Goal: Obtain resource: Obtain resource

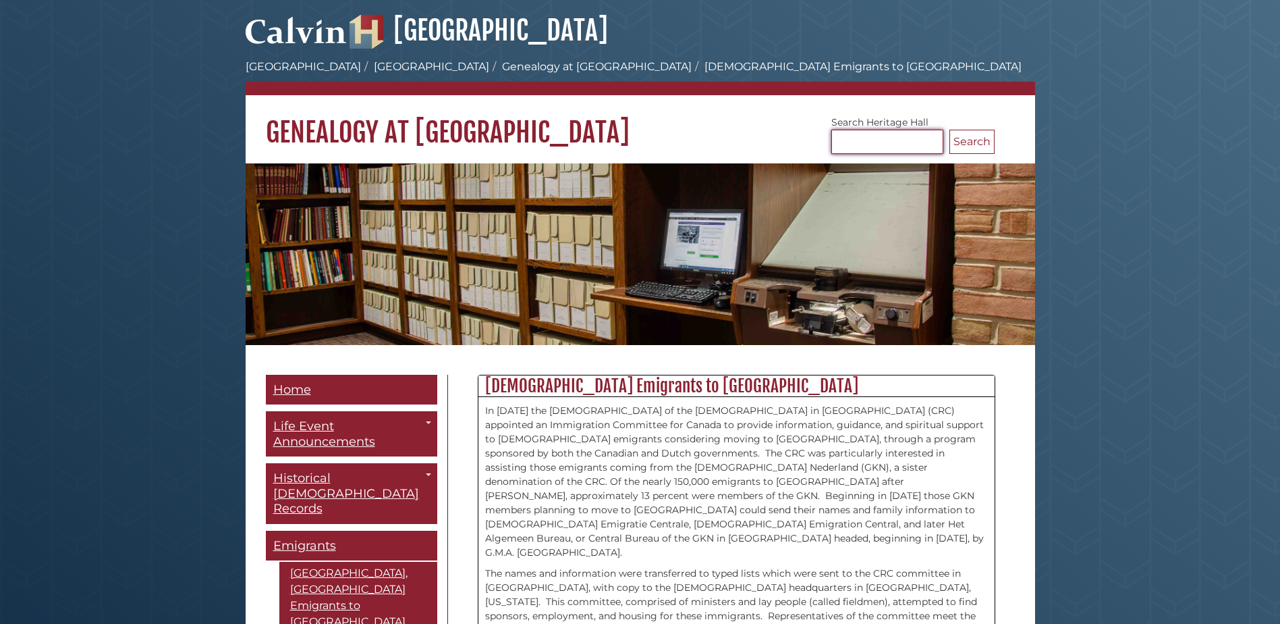
click at [872, 137] on input "Search [GEOGRAPHIC_DATA]" at bounding box center [888, 142] width 112 height 24
type input "**********"
click at [950, 130] on button "Search" at bounding box center [972, 142] width 45 height 24
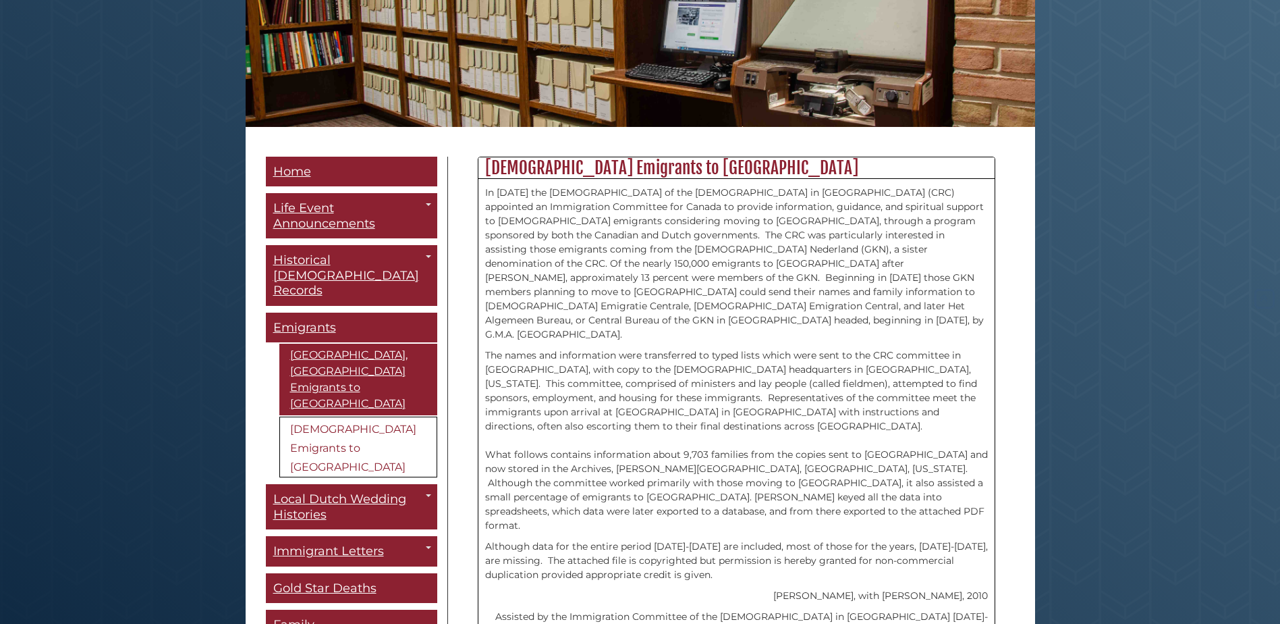
scroll to position [270, 0]
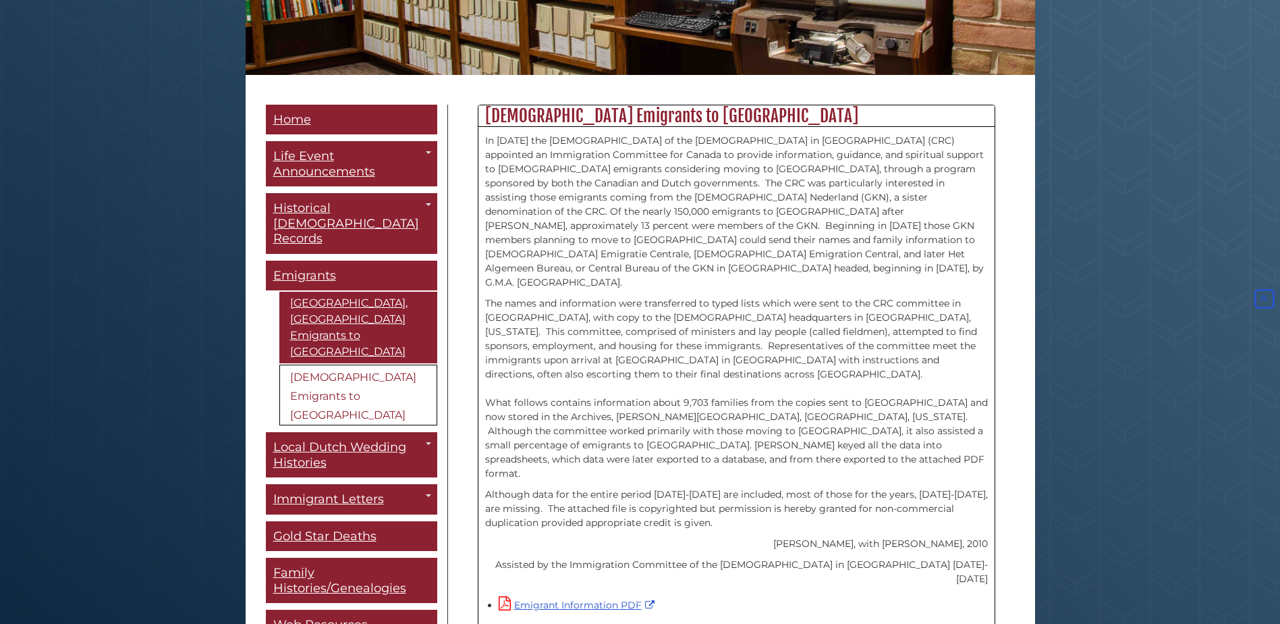
click at [348, 364] on link "[DEMOGRAPHIC_DATA] Emigrants to [GEOGRAPHIC_DATA]" at bounding box center [358, 394] width 158 height 61
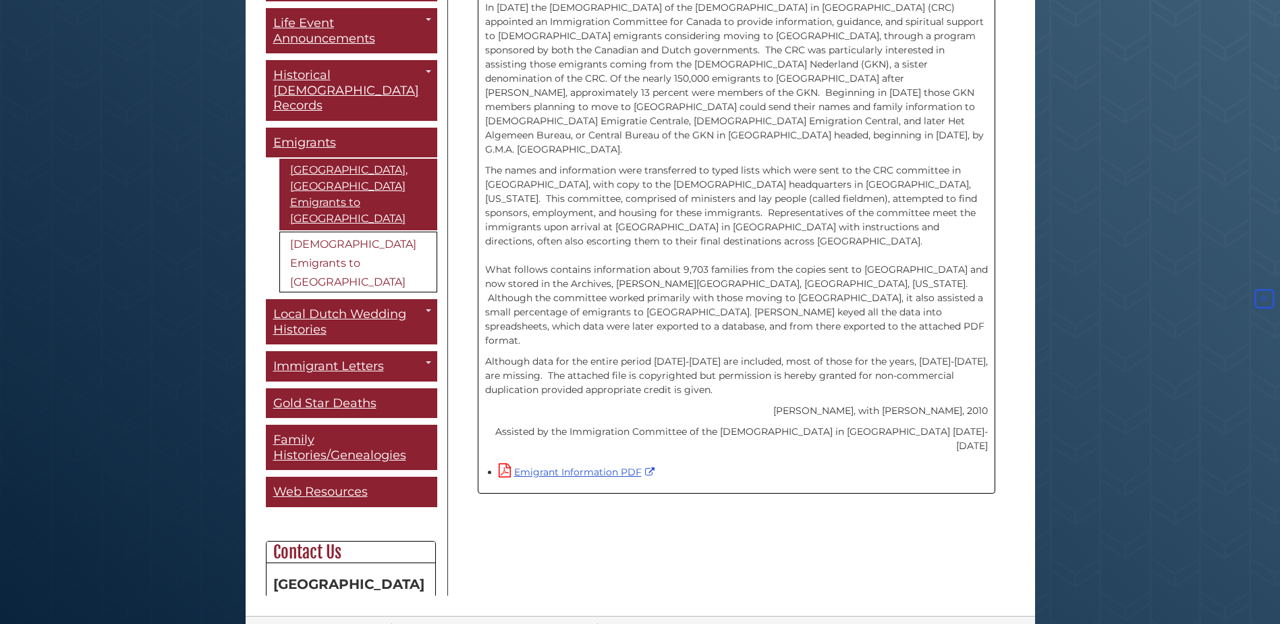
scroll to position [405, 0]
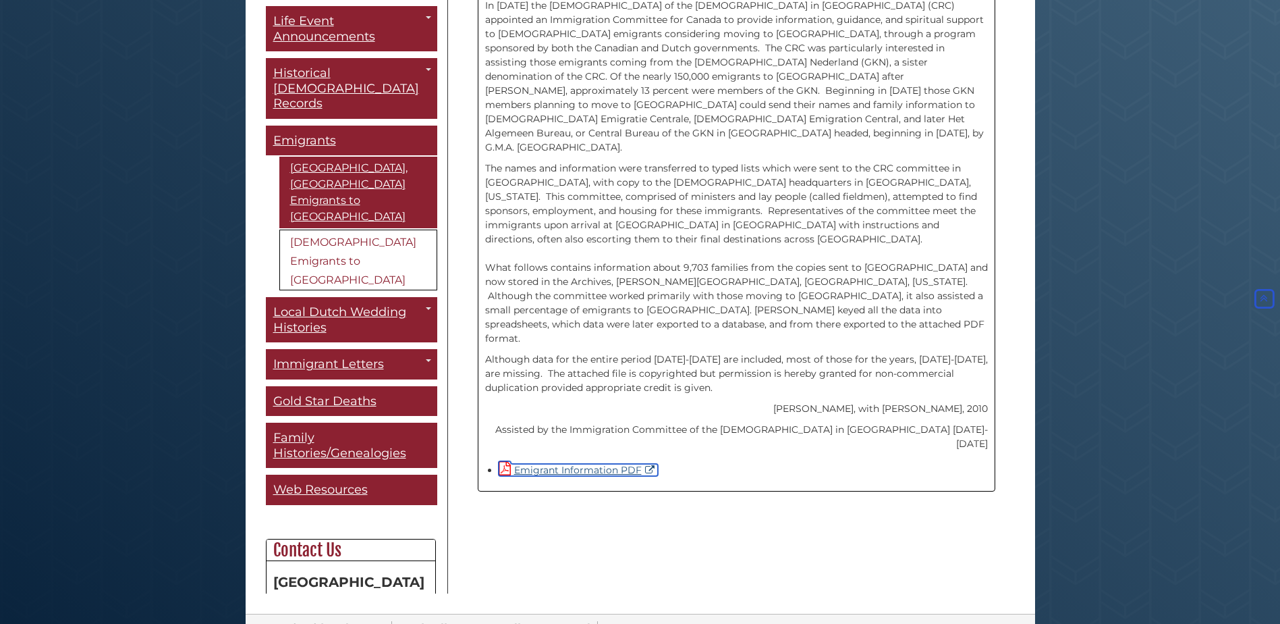
click at [574, 464] on link "Emigrant Information PDF" at bounding box center [578, 470] width 159 height 12
